Goal: Complete application form

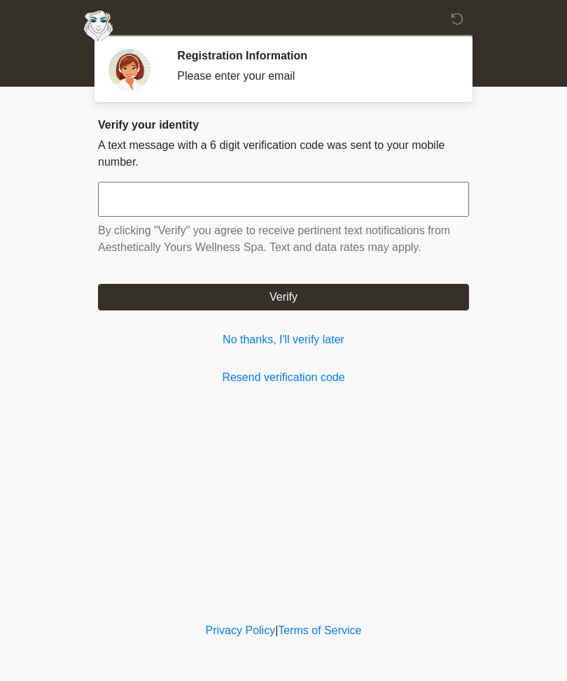
scroll to position [1, 0]
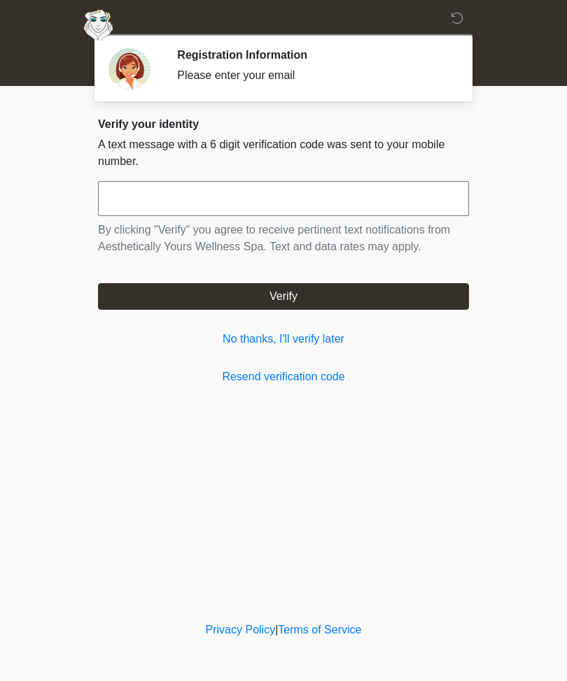
click at [392, 215] on input "text" at bounding box center [283, 199] width 371 height 35
click at [334, 339] on link "No thanks, I'll verify later" at bounding box center [283, 340] width 371 height 17
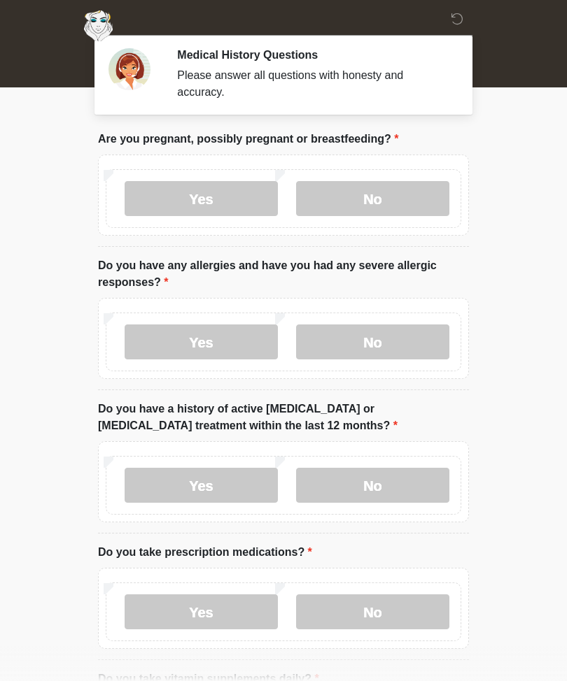
click at [397, 191] on label "No" at bounding box center [372, 198] width 153 height 35
click at [380, 344] on label "No" at bounding box center [372, 342] width 153 height 35
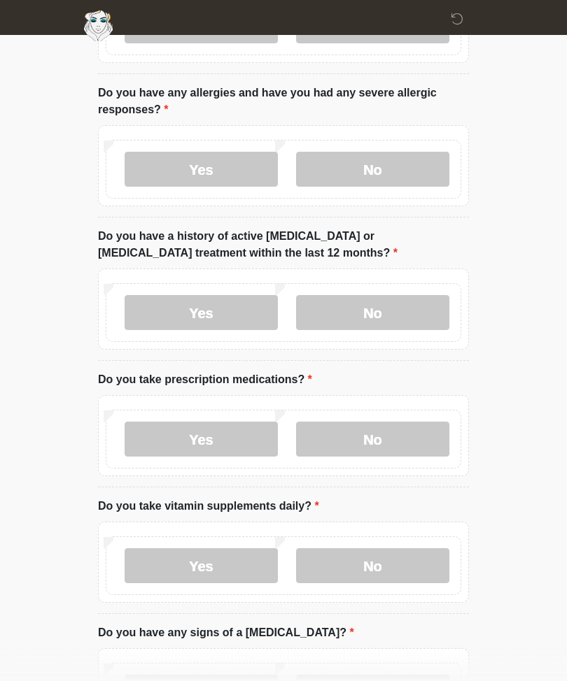
scroll to position [188, 0]
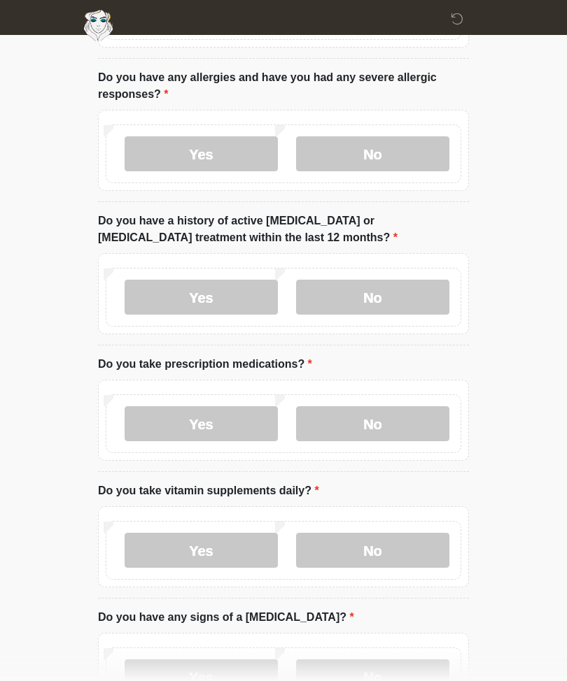
click at [399, 302] on label "No" at bounding box center [372, 297] width 153 height 35
click at [407, 426] on label "No" at bounding box center [372, 423] width 153 height 35
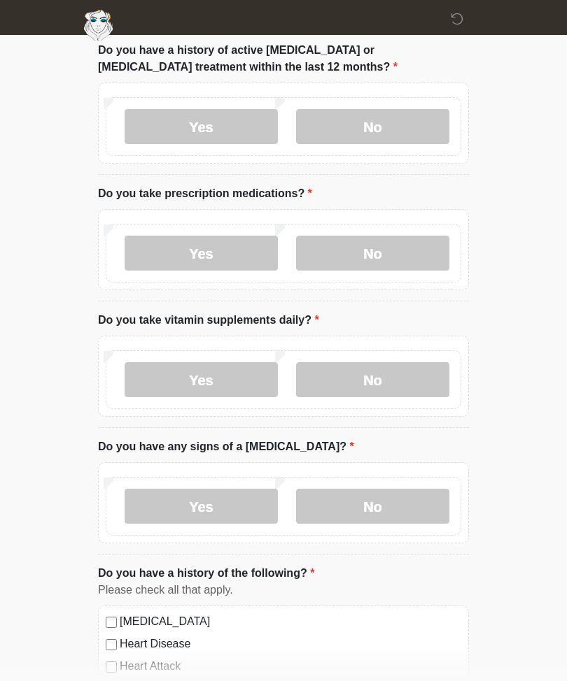
click at [408, 373] on label "No" at bounding box center [372, 380] width 153 height 35
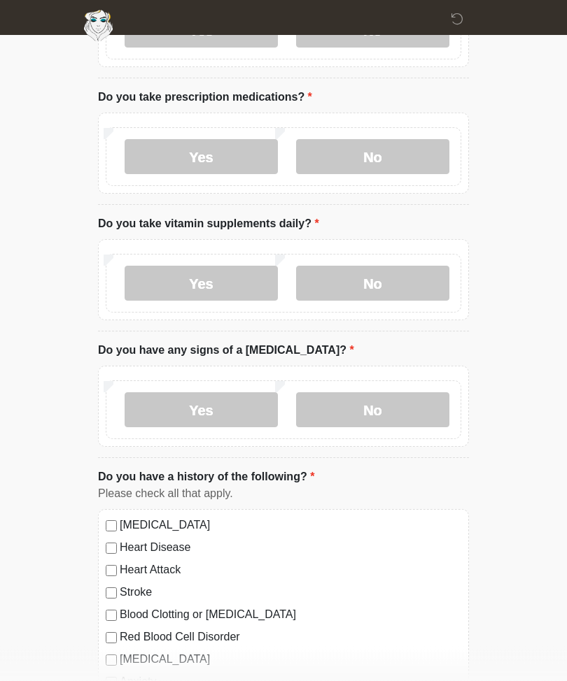
click at [411, 408] on label "No" at bounding box center [372, 410] width 153 height 35
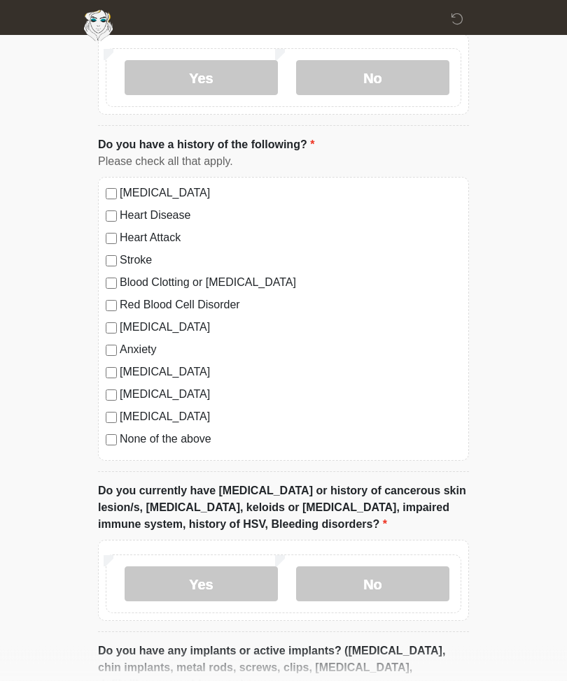
scroll to position [807, 0]
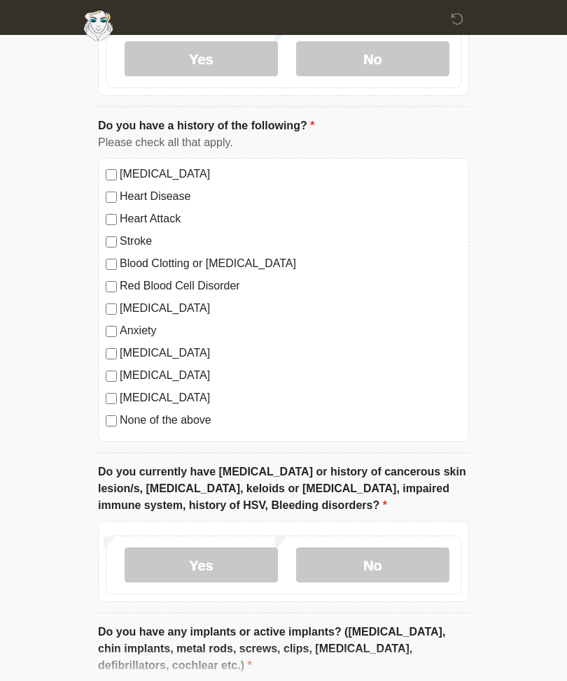
click at [386, 561] on label "No" at bounding box center [372, 565] width 153 height 35
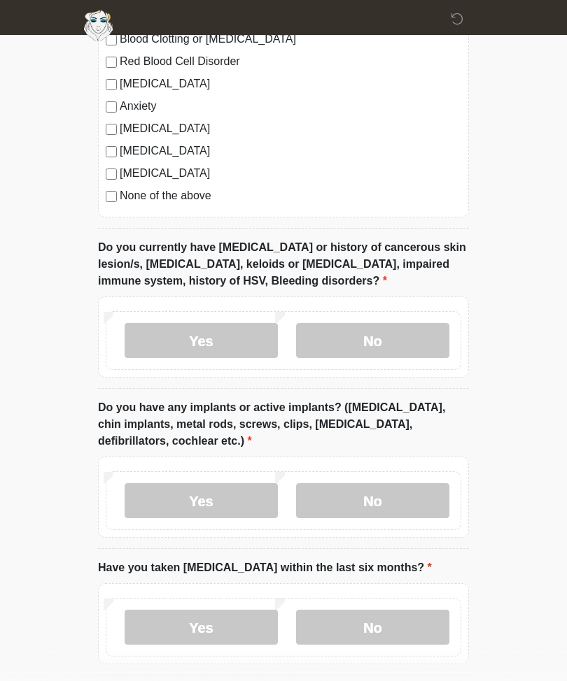
scroll to position [1039, 0]
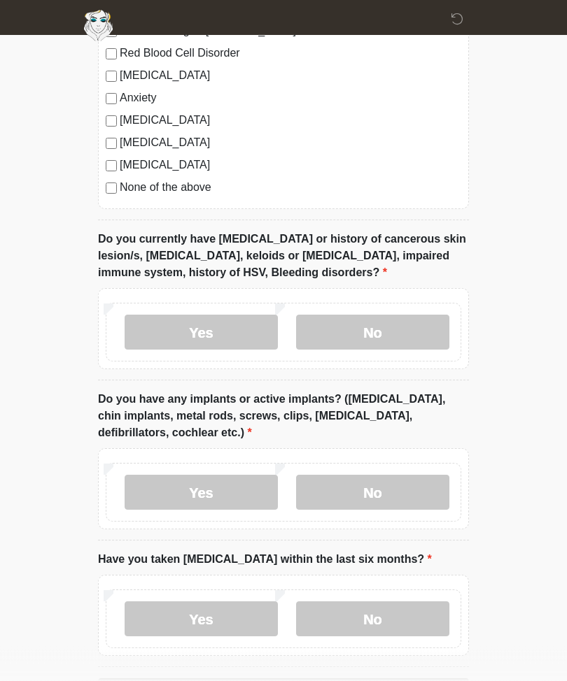
click at [393, 489] on label "No" at bounding box center [372, 493] width 153 height 35
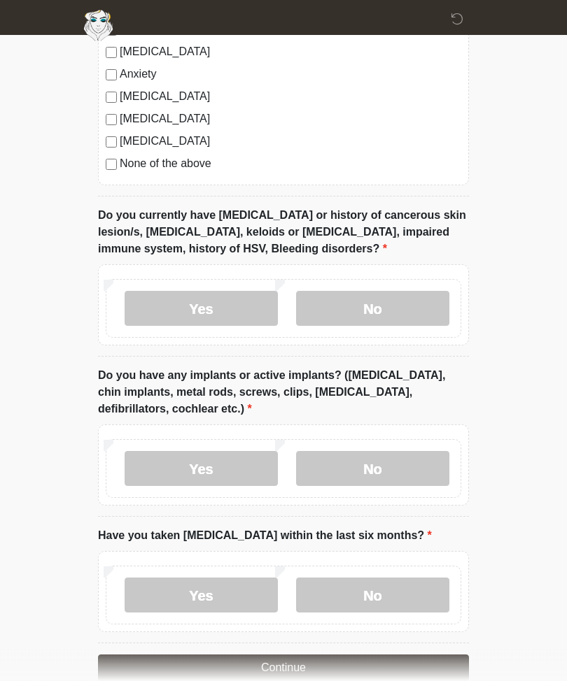
scroll to position [1090, 0]
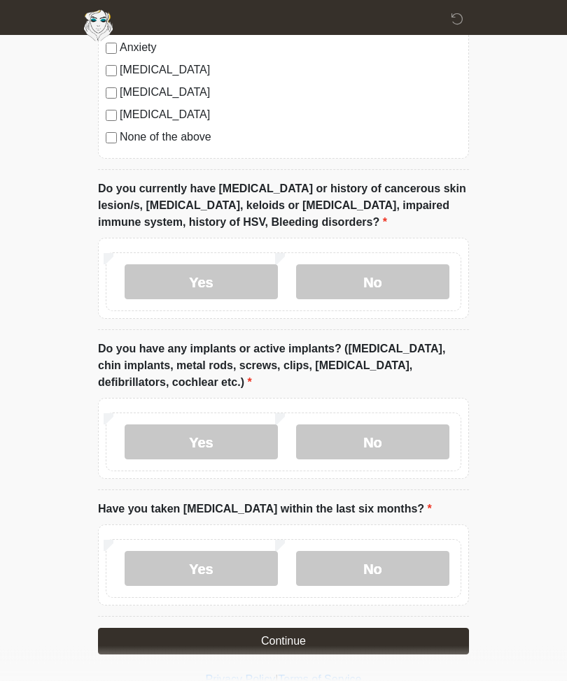
click at [387, 560] on label "No" at bounding box center [372, 569] width 153 height 35
click at [378, 643] on button "Continue" at bounding box center [283, 642] width 371 height 27
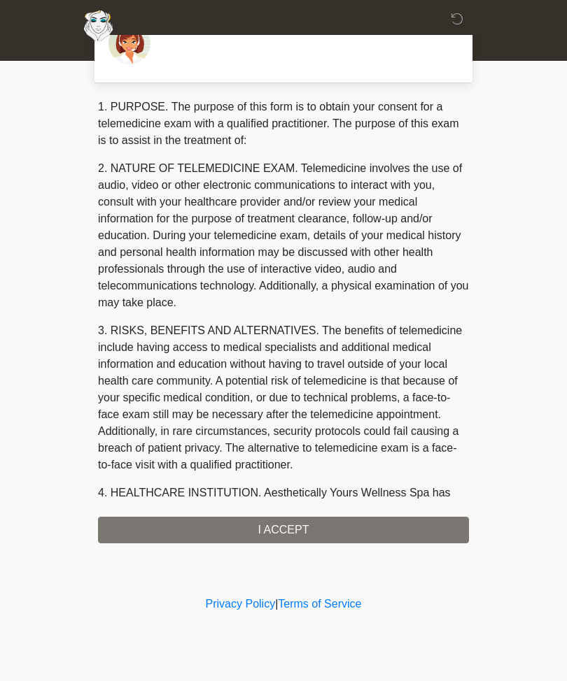
scroll to position [0, 0]
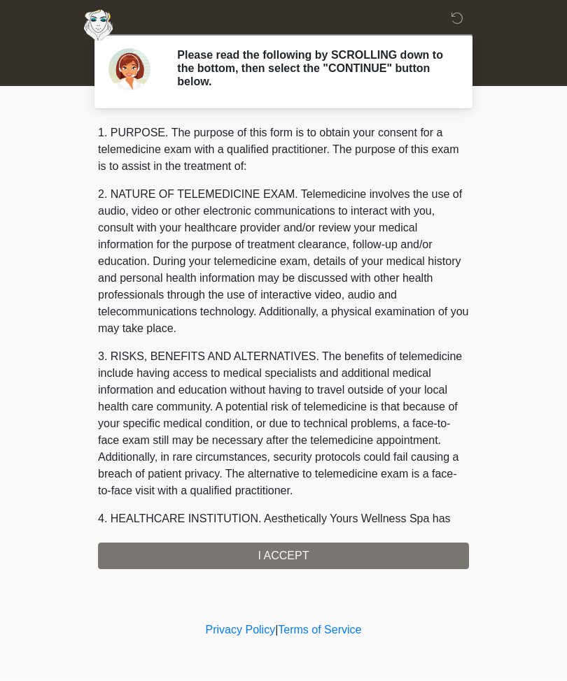
click at [362, 556] on div "1. PURPOSE. The purpose of this form is to obtain your consent for a telemedici…" at bounding box center [283, 347] width 371 height 445
click at [290, 553] on div "1. PURPOSE. The purpose of this form is to obtain your consent for a telemedici…" at bounding box center [283, 347] width 371 height 445
click at [285, 557] on div "1. PURPOSE. The purpose of this form is to obtain your consent for a telemedici…" at bounding box center [283, 347] width 371 height 445
click at [292, 548] on div "1. PURPOSE. The purpose of this form is to obtain your consent for a telemedici…" at bounding box center [283, 347] width 371 height 445
click at [283, 547] on div "1. PURPOSE. The purpose of this form is to obtain your consent for a telemedici…" at bounding box center [283, 347] width 371 height 445
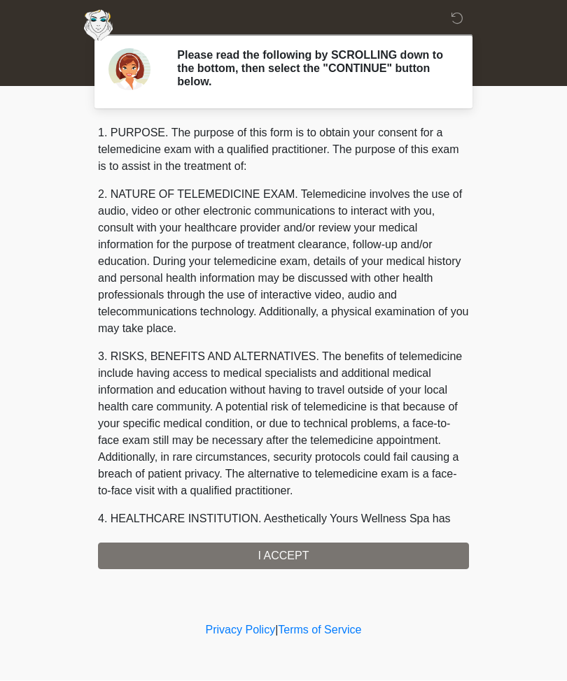
click at [336, 546] on div "1. PURPOSE. The purpose of this form is to obtain your consent for a telemedici…" at bounding box center [283, 347] width 371 height 445
click at [335, 546] on div "1. PURPOSE. The purpose of this form is to obtain your consent for a telemedici…" at bounding box center [283, 347] width 371 height 445
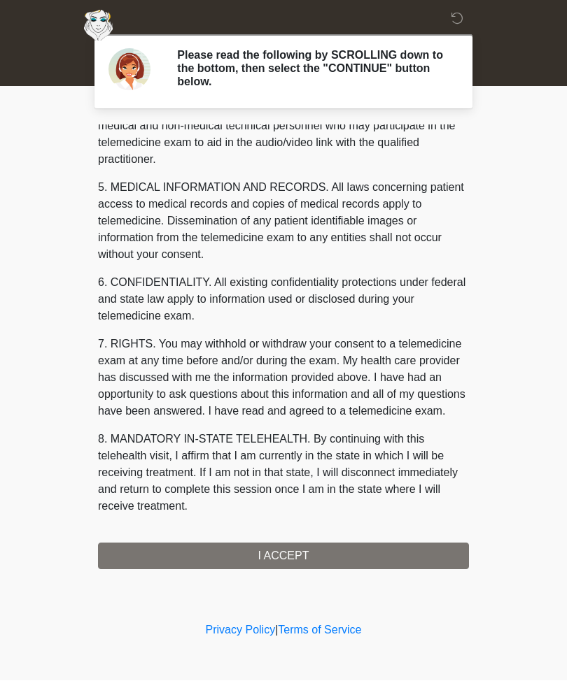
scroll to position [443, 0]
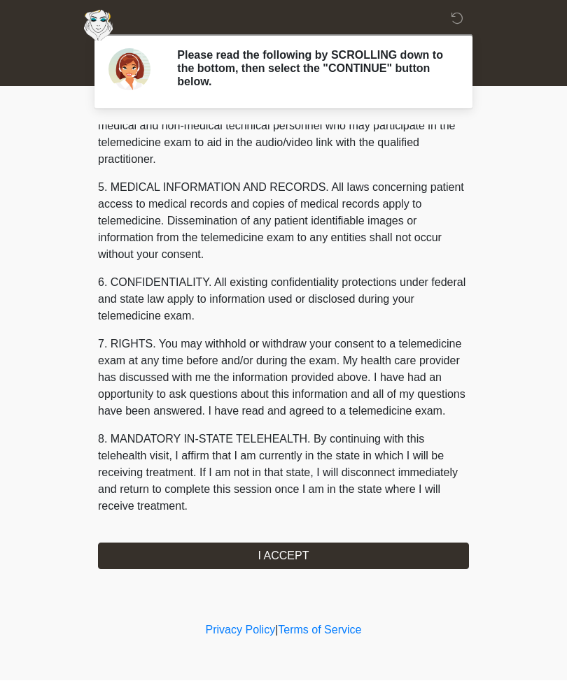
click at [328, 550] on button "I ACCEPT" at bounding box center [283, 556] width 371 height 27
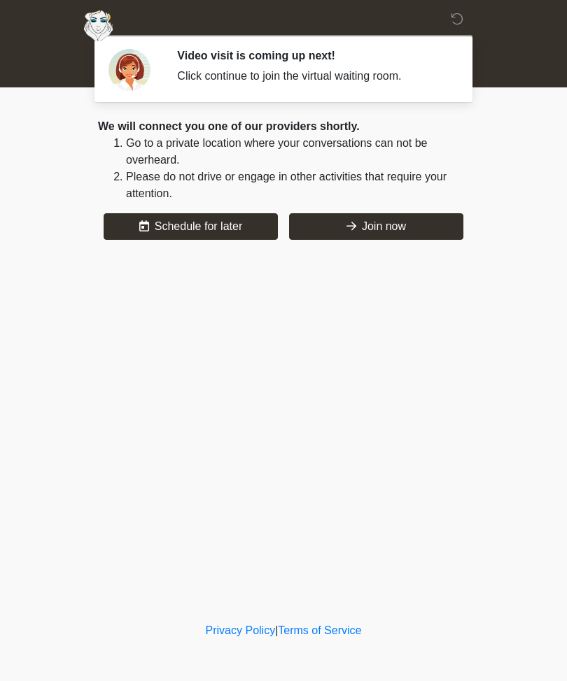
click at [373, 229] on button "Join now" at bounding box center [376, 226] width 174 height 27
